Goal: Check status

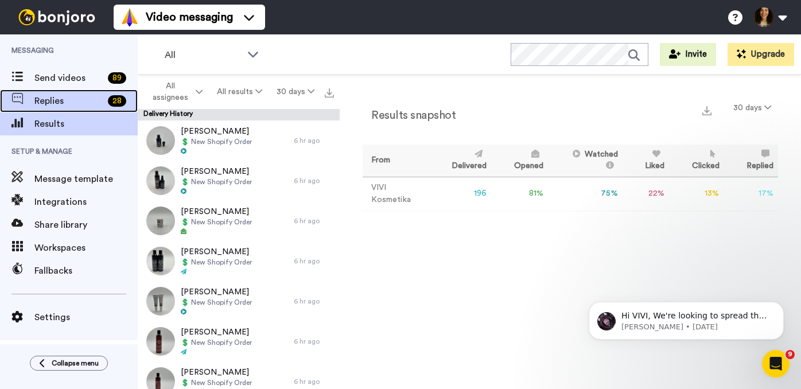
click at [49, 101] on span "Replies" at bounding box center [68, 101] width 69 height 14
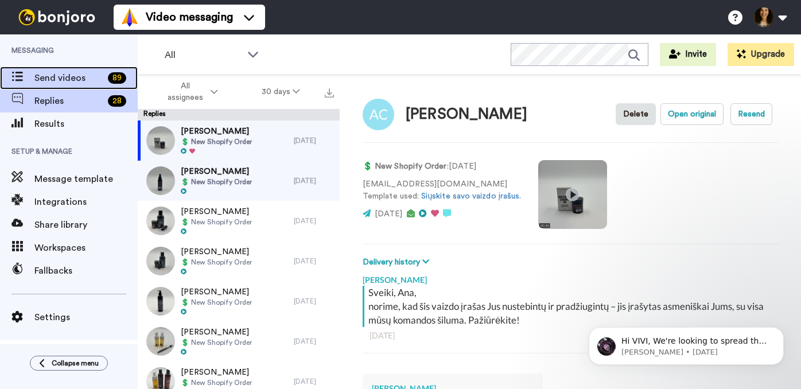
click at [56, 81] on span "Send videos" at bounding box center [68, 78] width 69 height 14
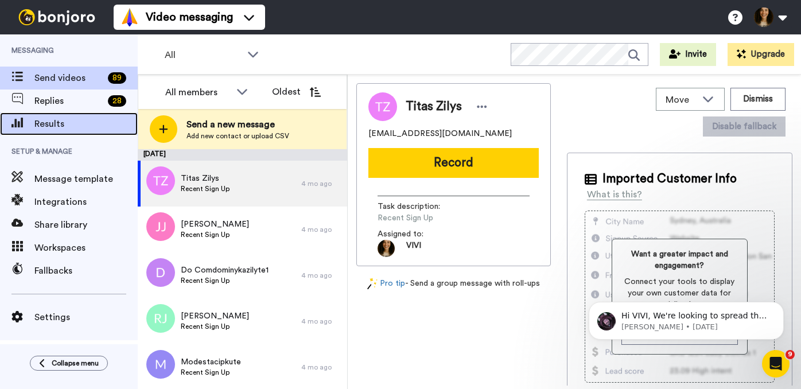
click at [44, 125] on span "Results" at bounding box center [85, 124] width 103 height 14
